Goal: Book appointment/travel/reservation

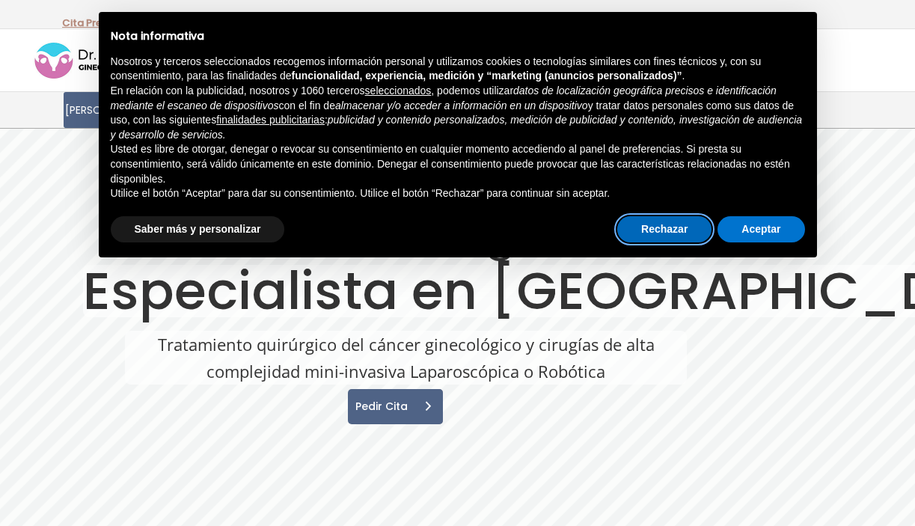
click at [680, 235] on button "Rechazar" at bounding box center [664, 229] width 94 height 27
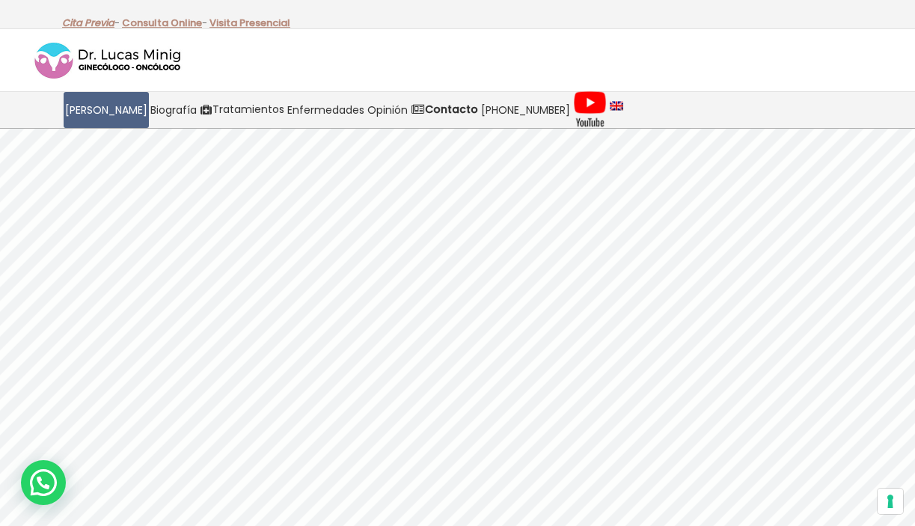
click at [107, 25] on link "Cita Previa" at bounding box center [88, 23] width 52 height 14
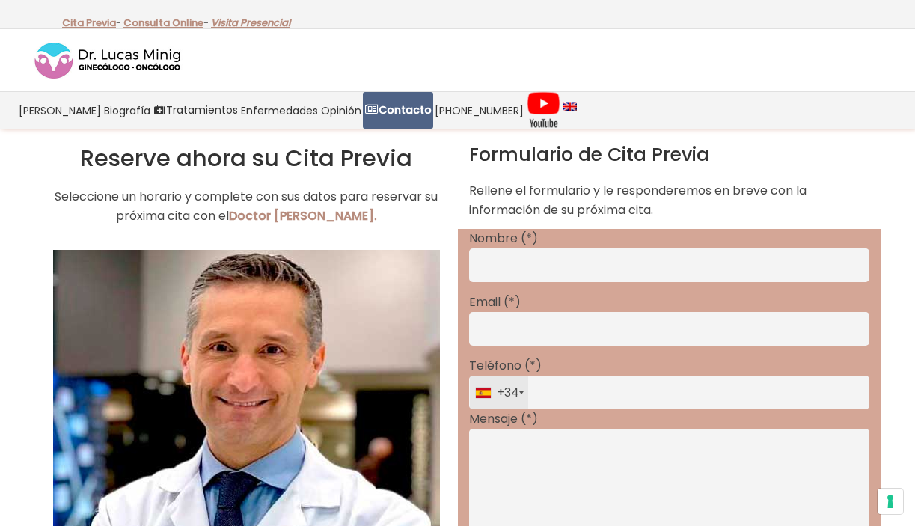
click at [235, 24] on link "Visita Presencial" at bounding box center [250, 23] width 79 height 14
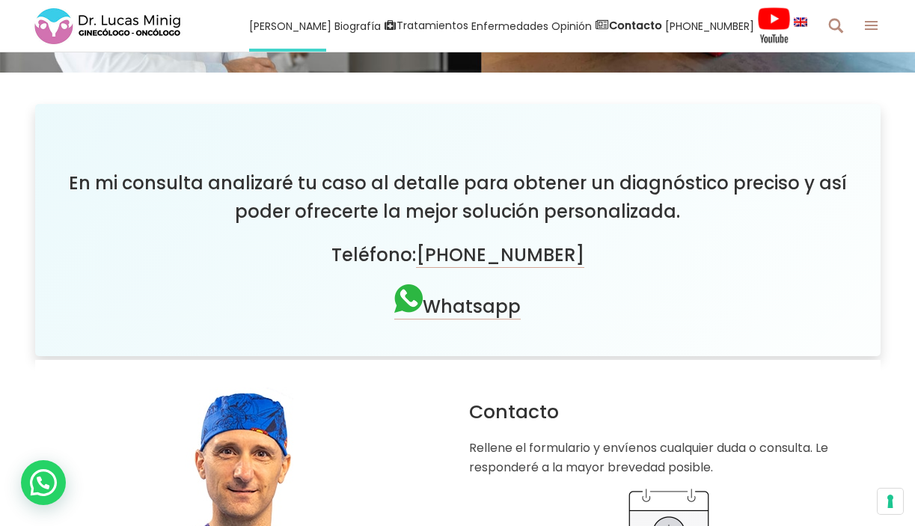
scroll to position [355, 0]
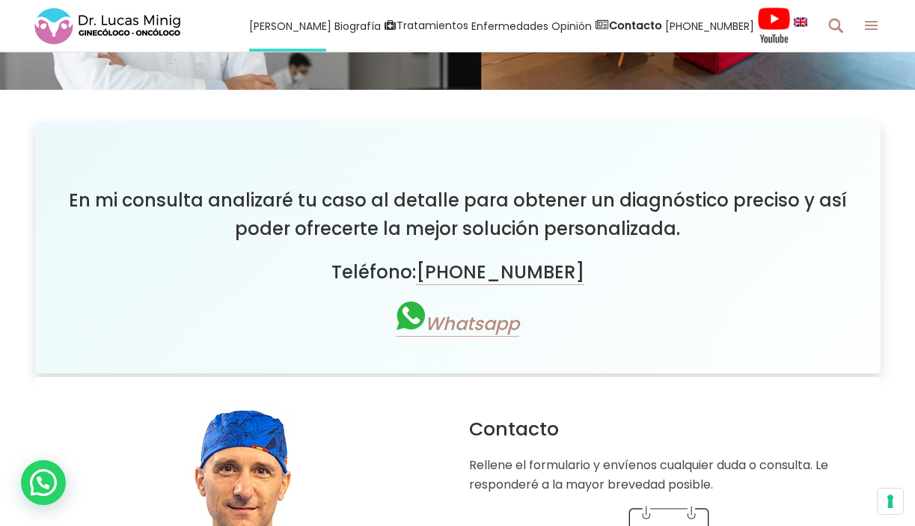
click at [466, 325] on link "Whatsapp" at bounding box center [457, 323] width 123 height 25
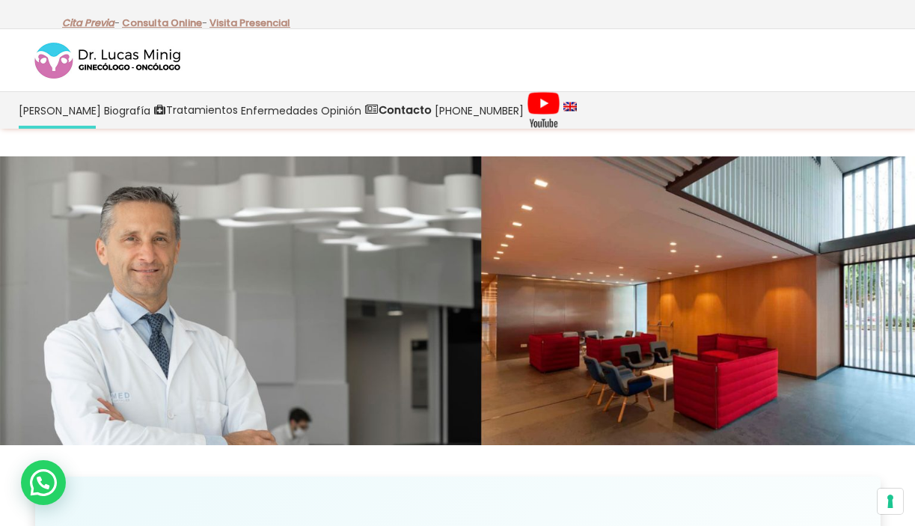
click at [93, 26] on link "Cita Previa" at bounding box center [88, 23] width 52 height 14
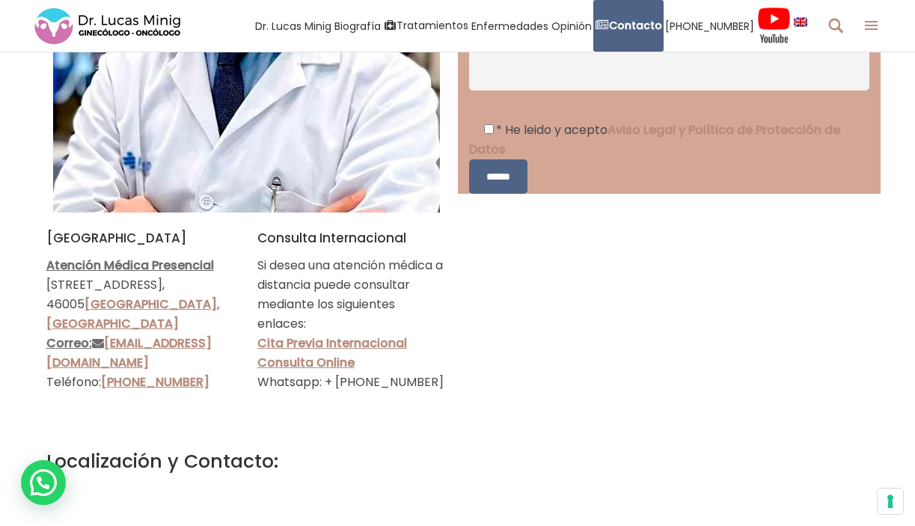
click at [73, 21] on img at bounding box center [108, 26] width 150 height 40
